Goal: Information Seeking & Learning: Learn about a topic

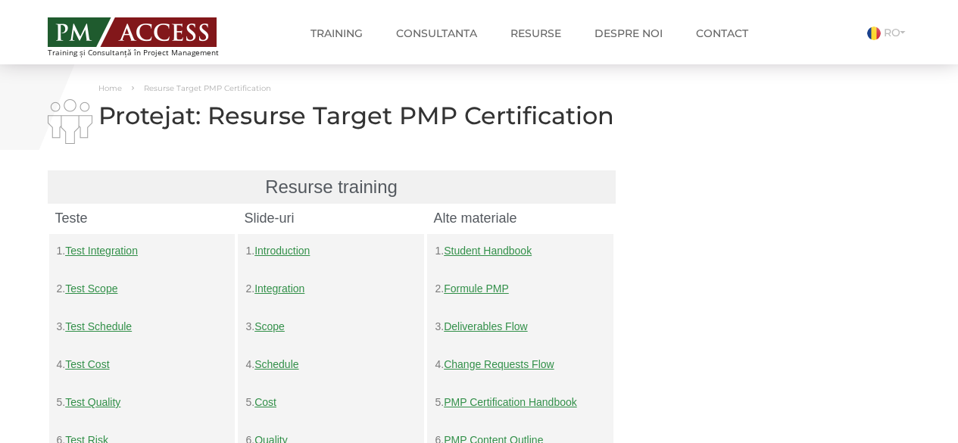
click at [117, 257] on link "Test Integration" at bounding box center [101, 251] width 73 height 12
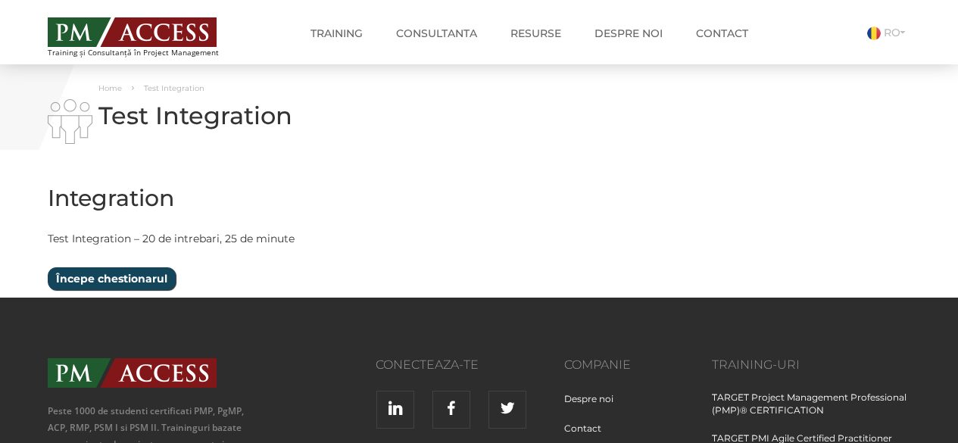
click at [114, 278] on input "Începe chestionarul" at bounding box center [112, 278] width 128 height 23
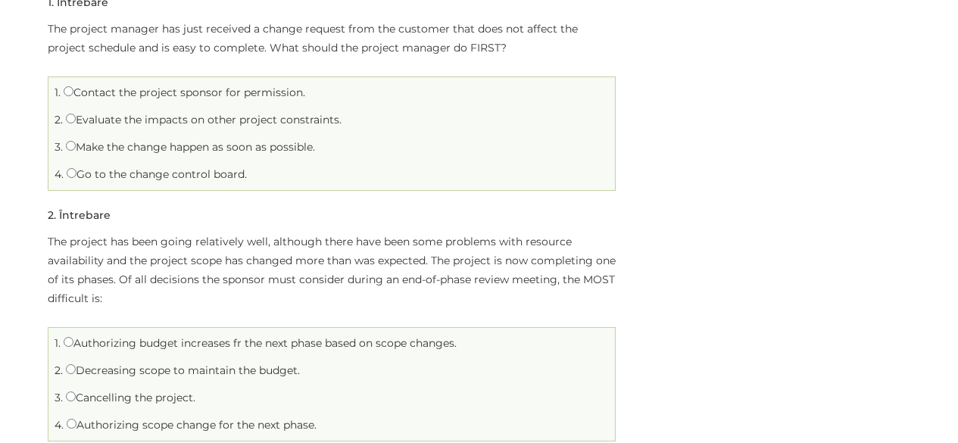
scroll to position [227, 0]
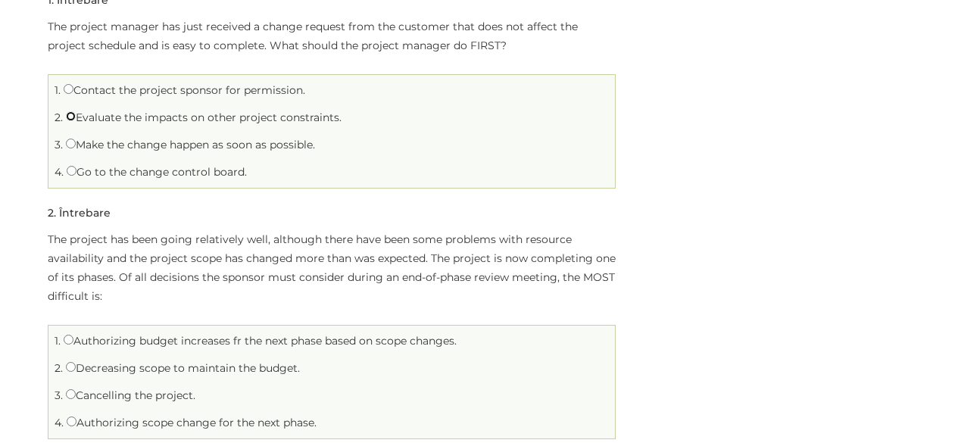
drag, startPoint x: 73, startPoint y: 117, endPoint x: 69, endPoint y: 126, distance: 10.2
click at [73, 119] on input "Evaluate the impacts on other project constraints." at bounding box center [71, 116] width 10 height 10
radio input "true"
click at [65, 155] on li "3. Make the change happen as soon as possible." at bounding box center [331, 144] width 559 height 23
